Goal: Check status: Check status

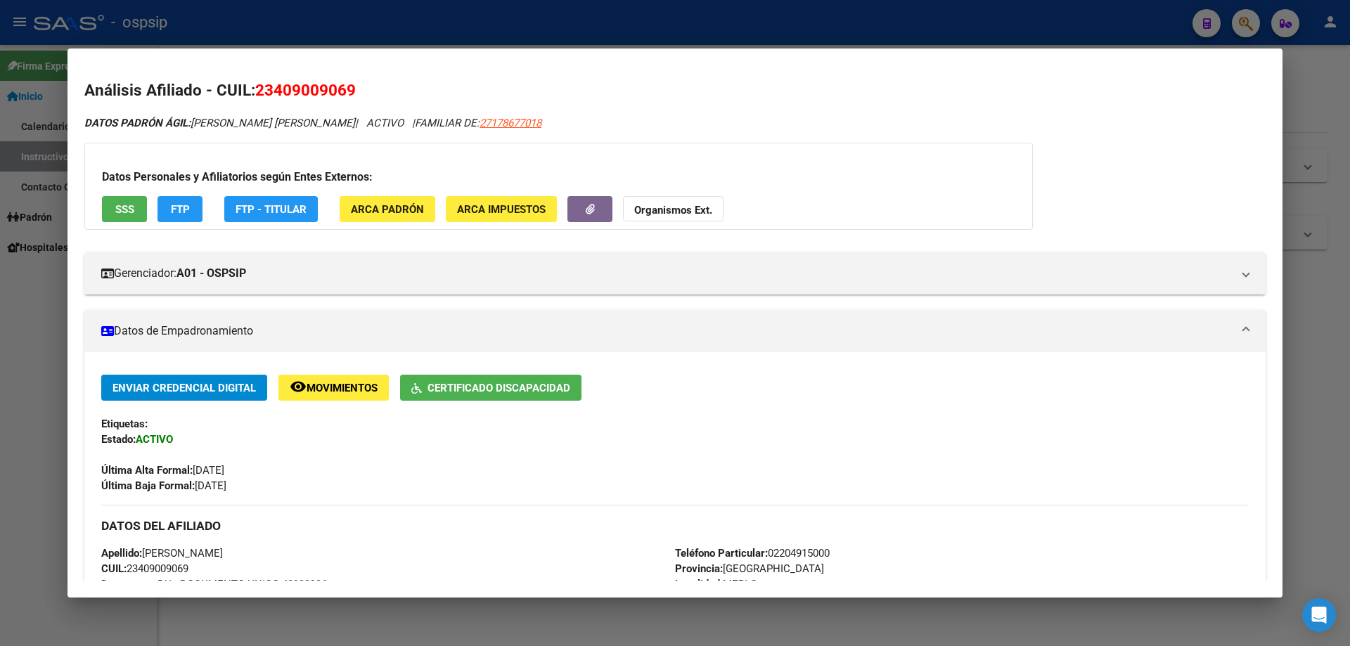
click at [447, 11] on div at bounding box center [675, 323] width 1350 height 646
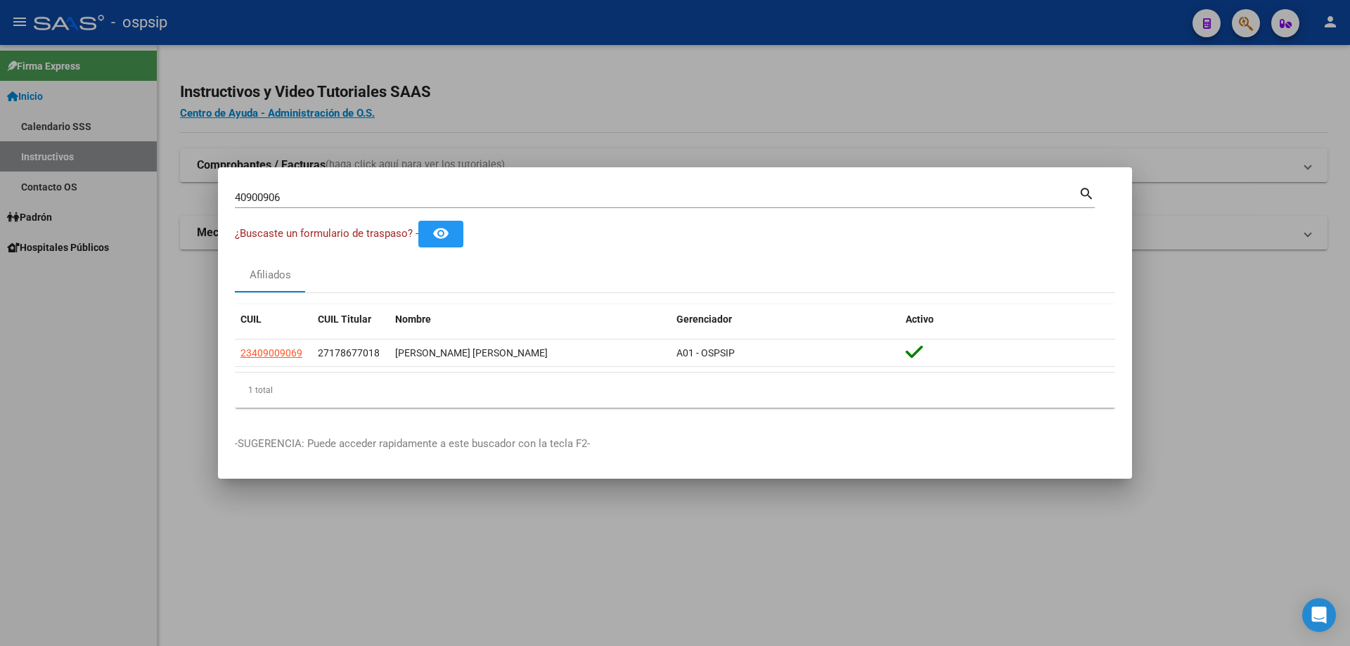
click at [417, 196] on input "40900906" at bounding box center [657, 197] width 844 height 13
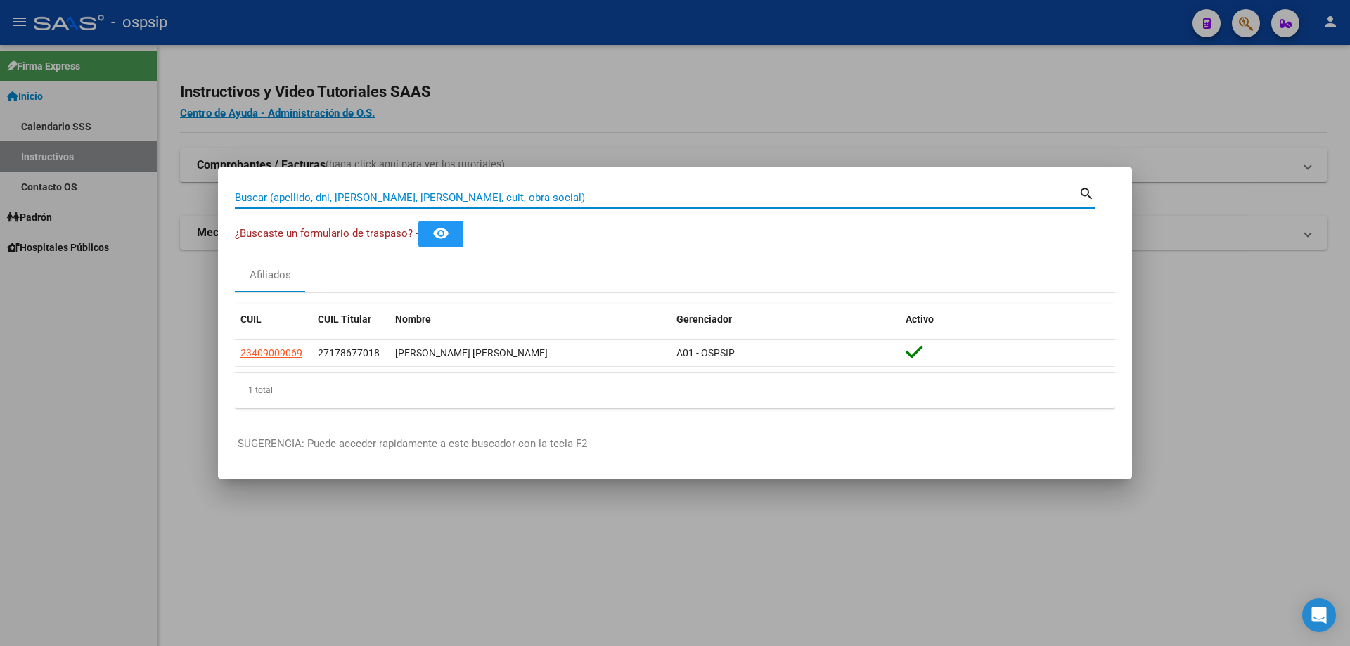
paste input "40900906"
type input "40900906"
click at [392, 198] on input "40900906" at bounding box center [657, 197] width 844 height 13
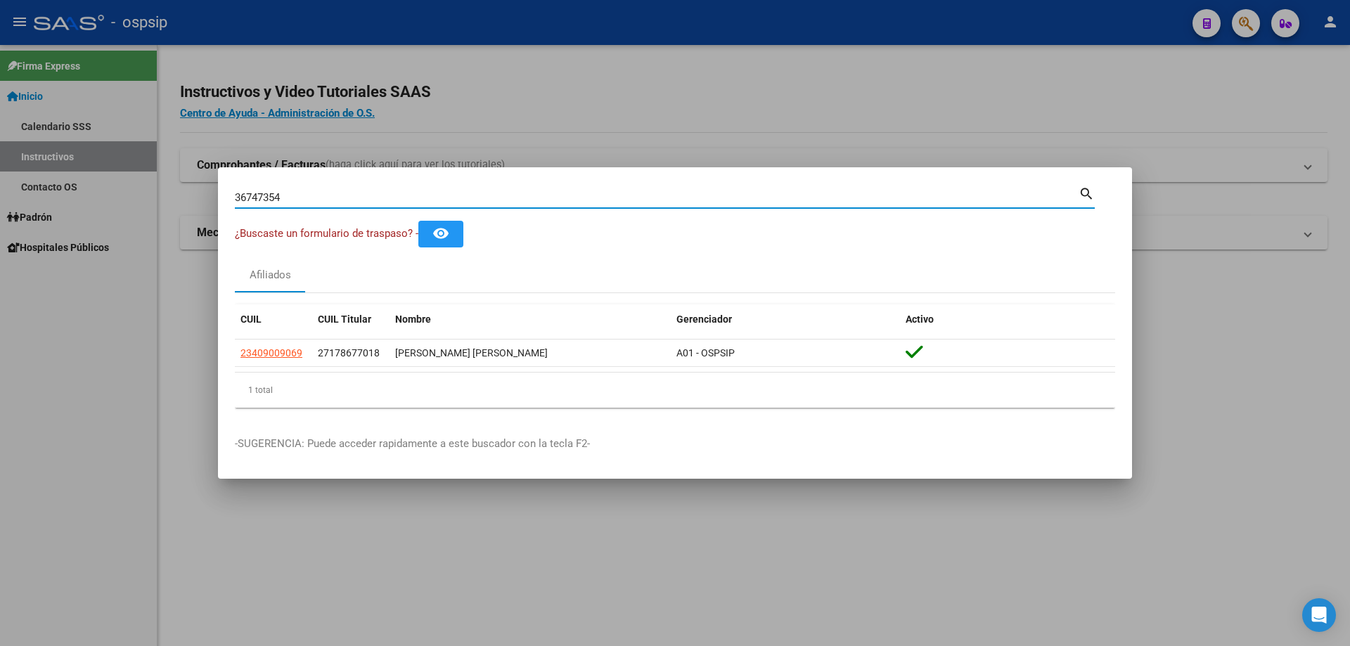
type input "36747354"
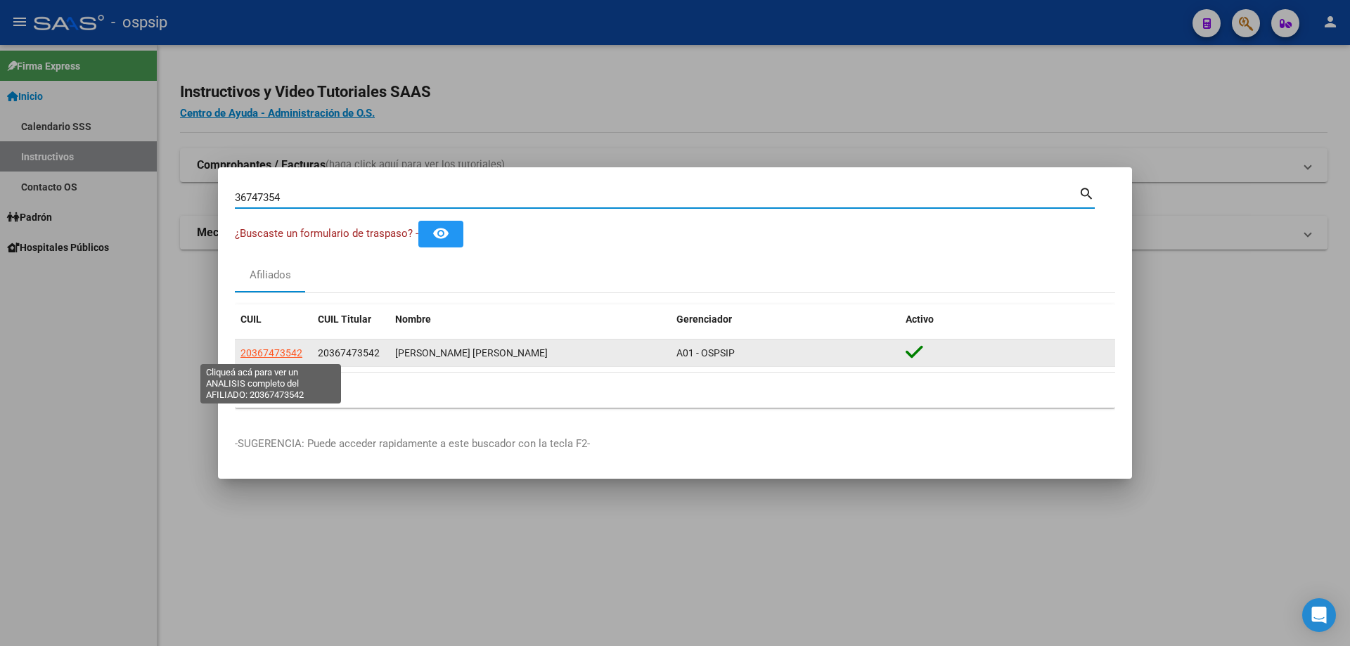
click at [284, 350] on span "20367473542" at bounding box center [271, 352] width 62 height 11
type textarea "20367473542"
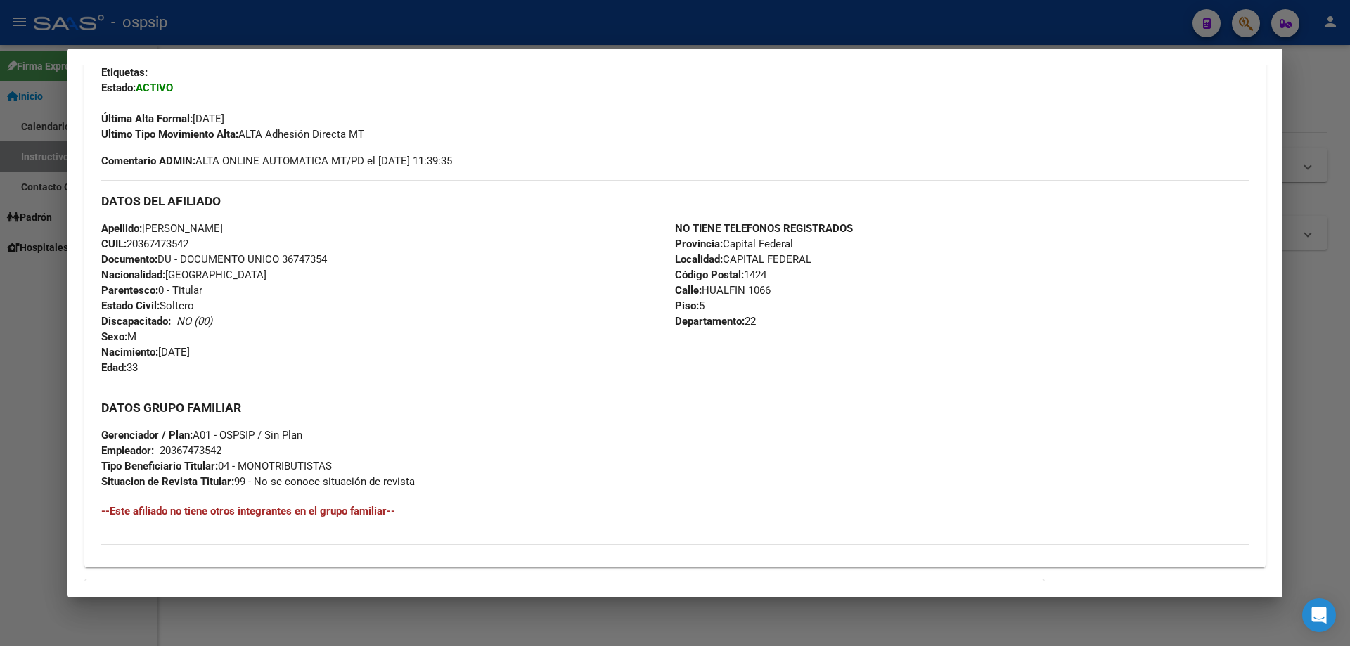
scroll to position [523, 0]
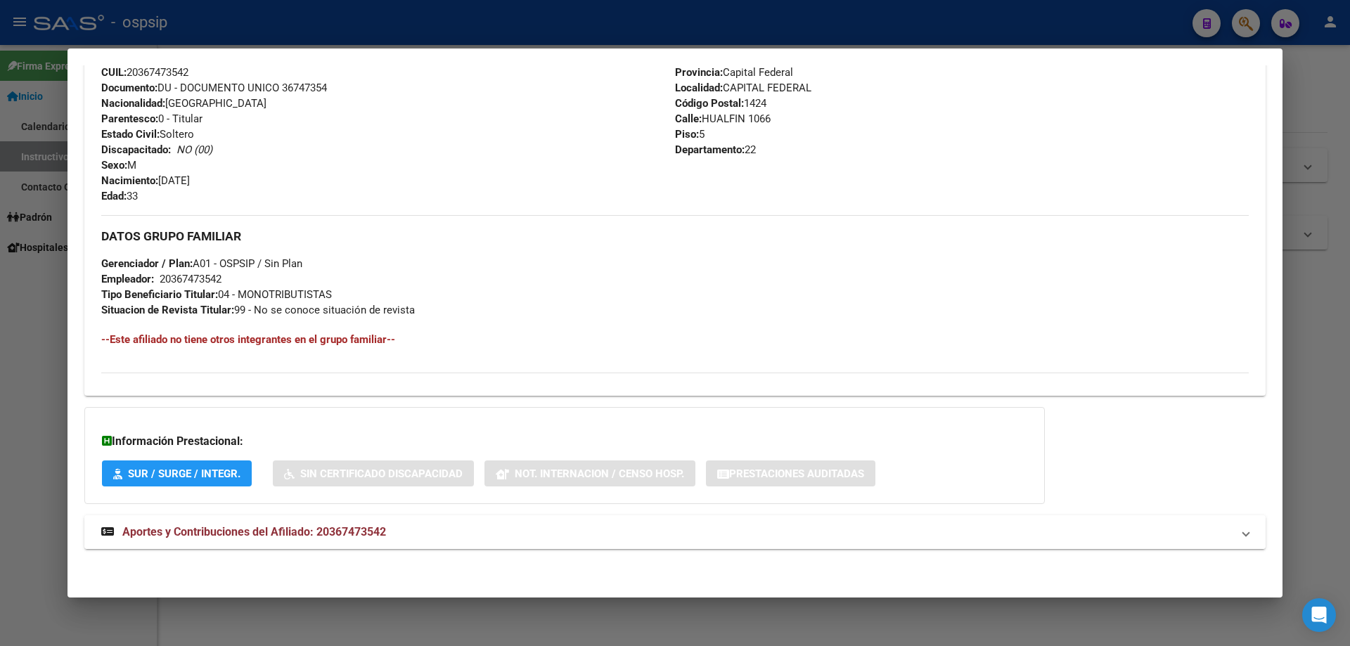
click at [281, 527] on span "Aportes y Contribuciones del Afiliado: 20367473542" at bounding box center [254, 531] width 264 height 13
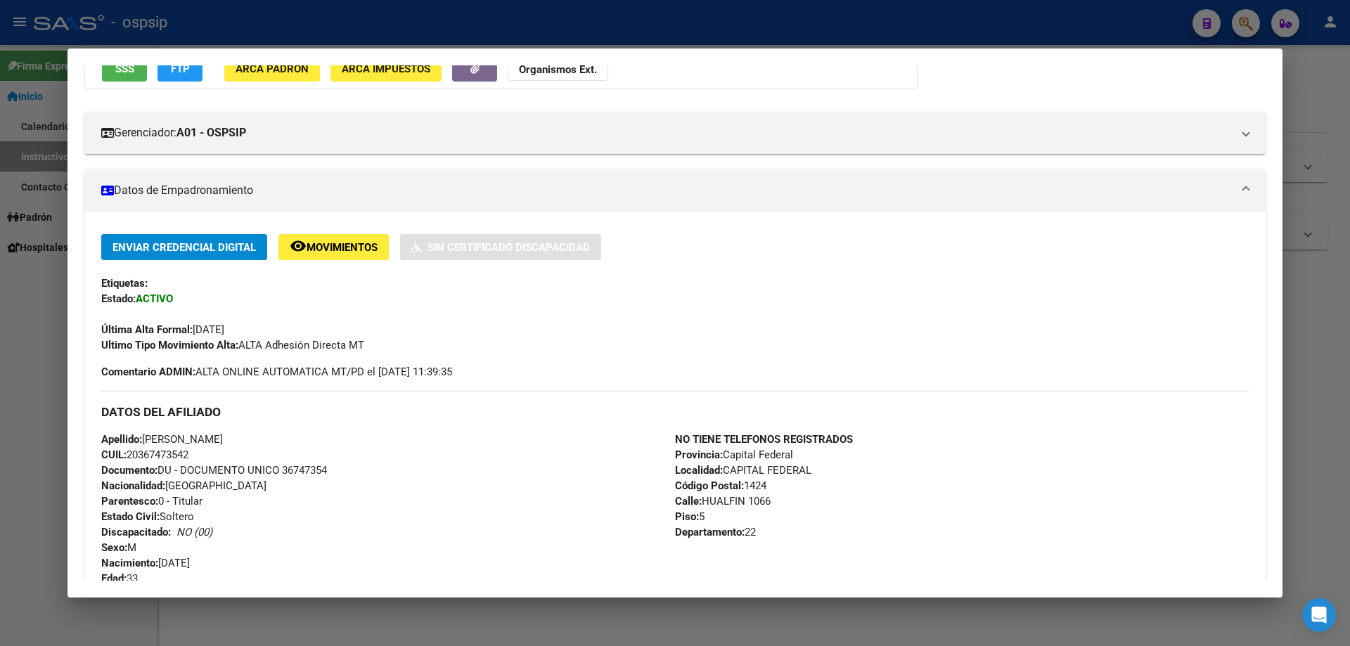
scroll to position [0, 0]
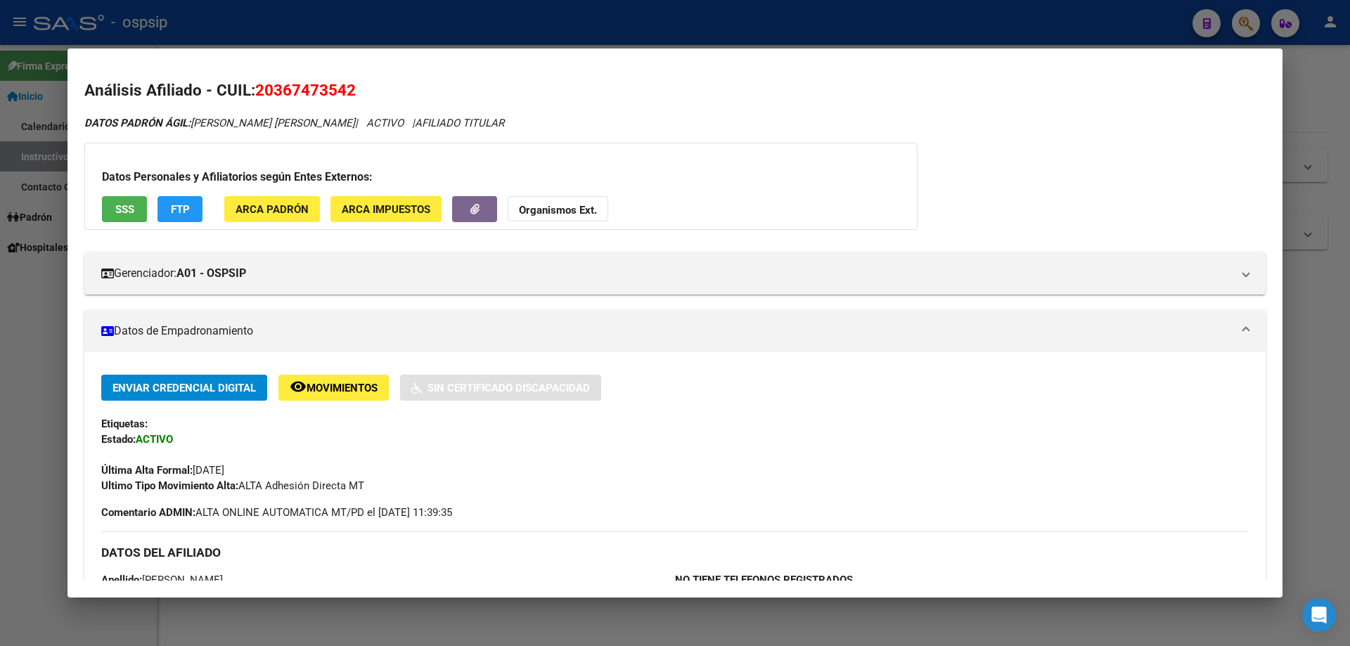
click at [49, 143] on div at bounding box center [675, 323] width 1350 height 646
